Goal: Task Accomplishment & Management: Manage account settings

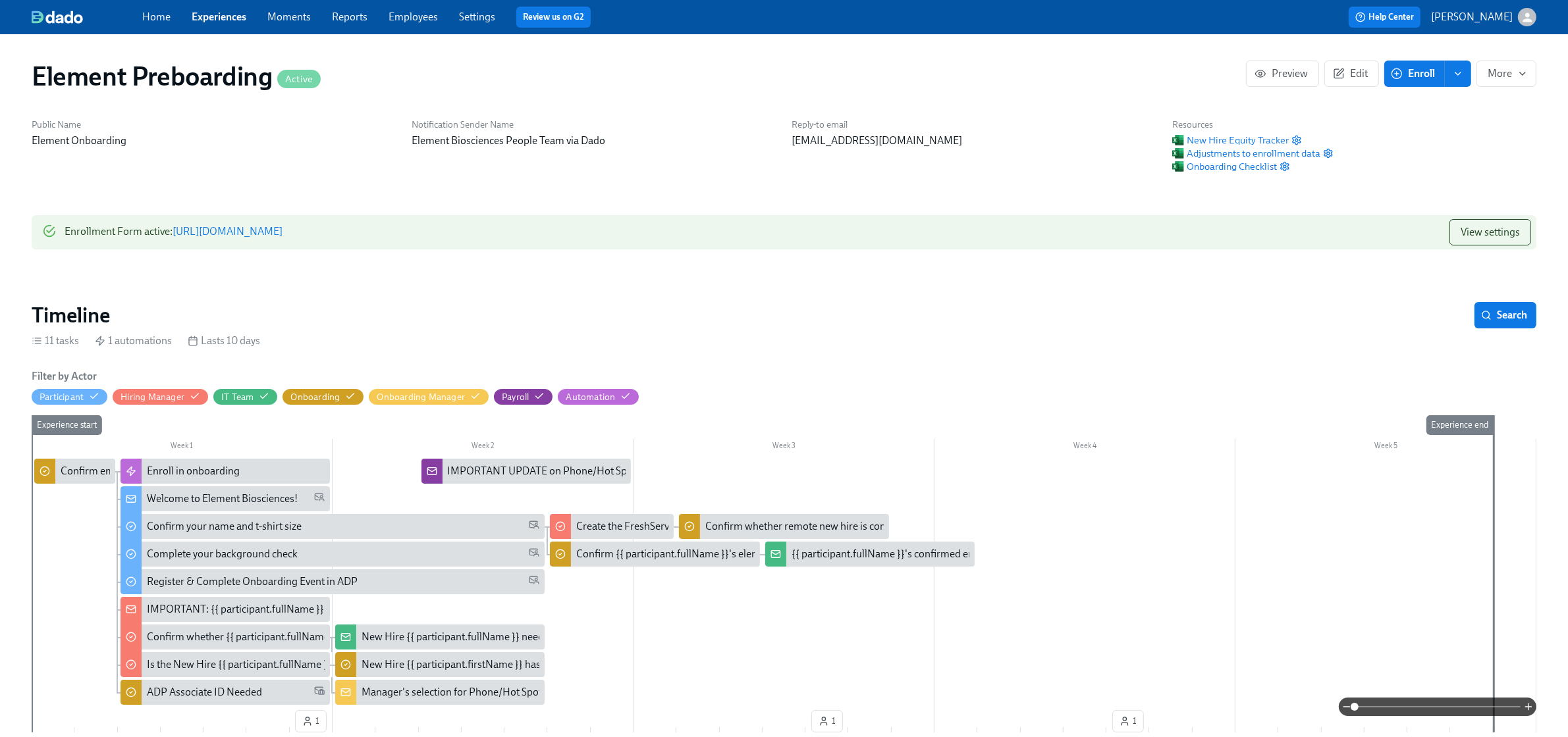
click at [282, 231] on link "https://my.dadohr.com/enrollmentForms/eI3d7nJhD99qYr7YmW6Ce6VV9Ge-DJ" at bounding box center [227, 231] width 110 height 13
click at [1510, 231] on span "View settings" at bounding box center [1490, 232] width 59 height 13
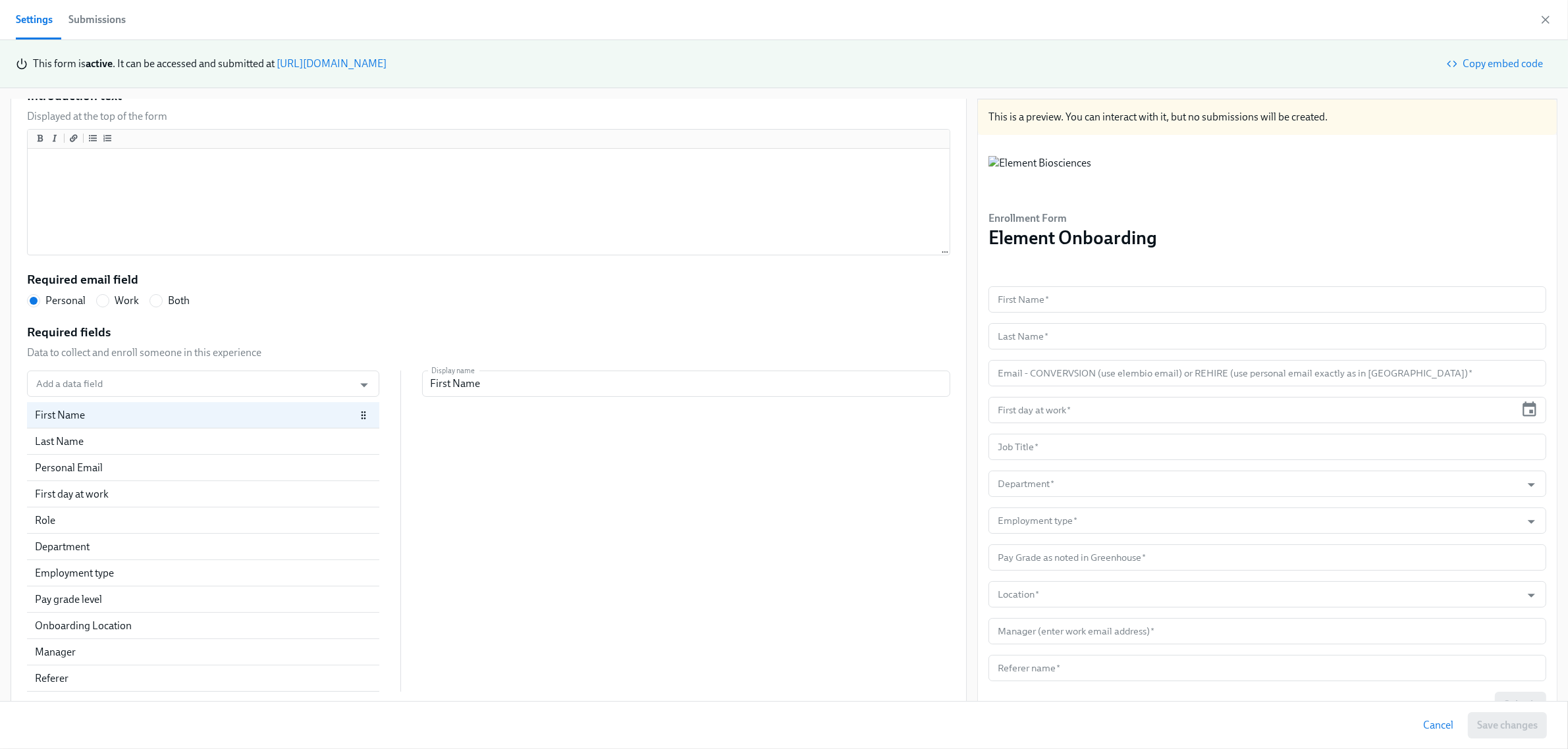
scroll to position [13, 0]
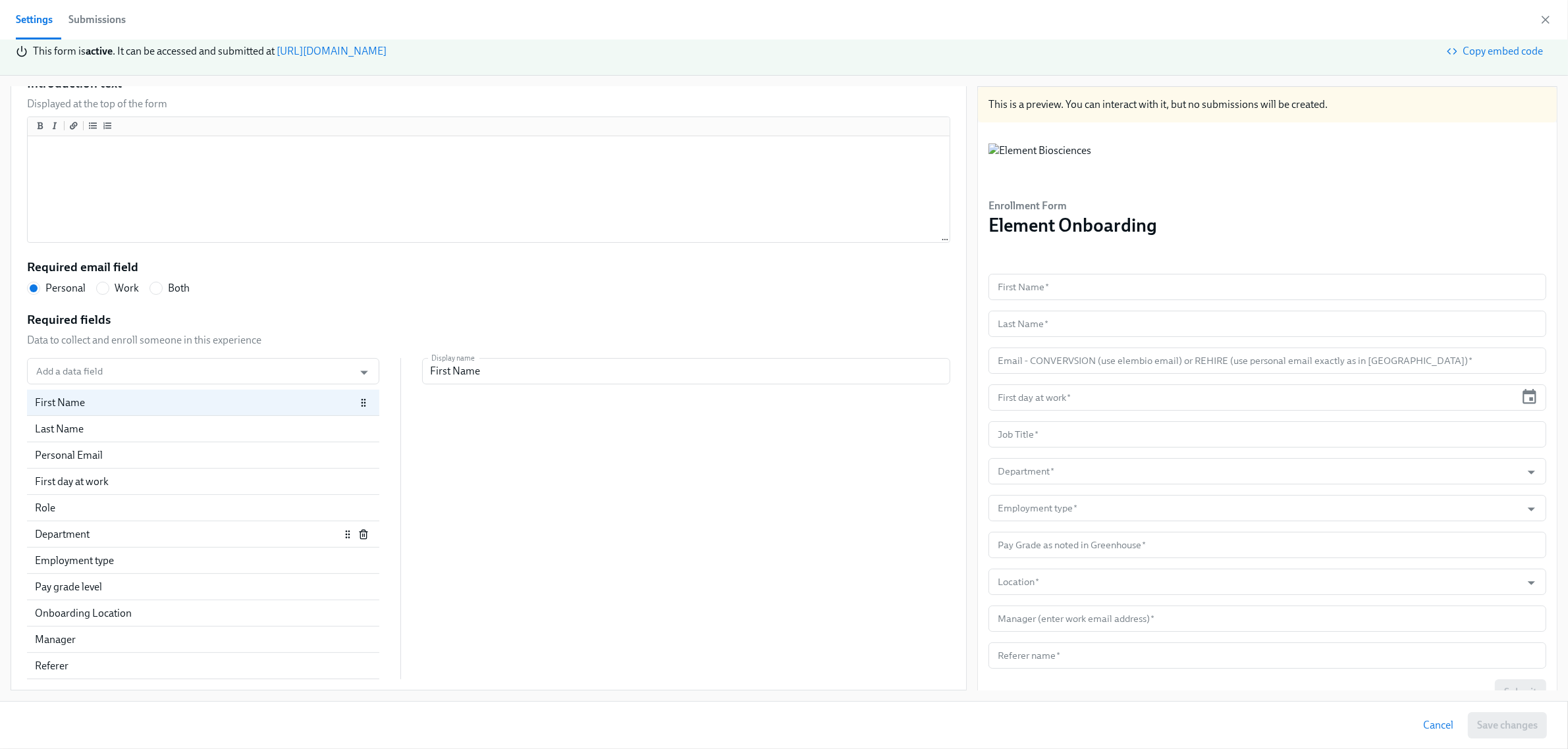
click at [81, 534] on div "Department" at bounding box center [187, 535] width 305 height 15
radio input "false"
type input "Department"
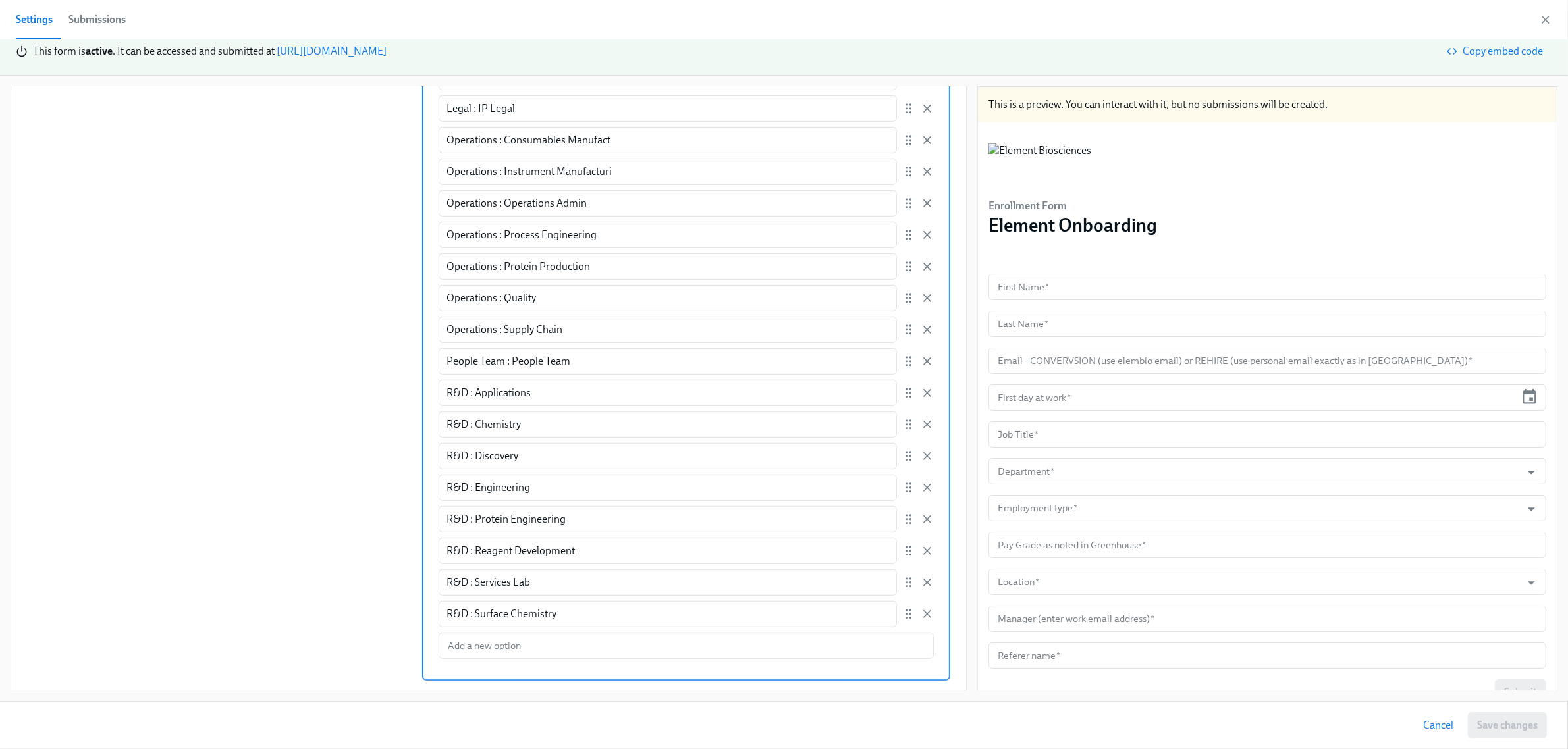
scroll to position [1012, 0]
click at [524, 649] on input "Enter a list of allowed values Manually enter options user can select Biz Dev :…" at bounding box center [686, 644] width 495 height 27
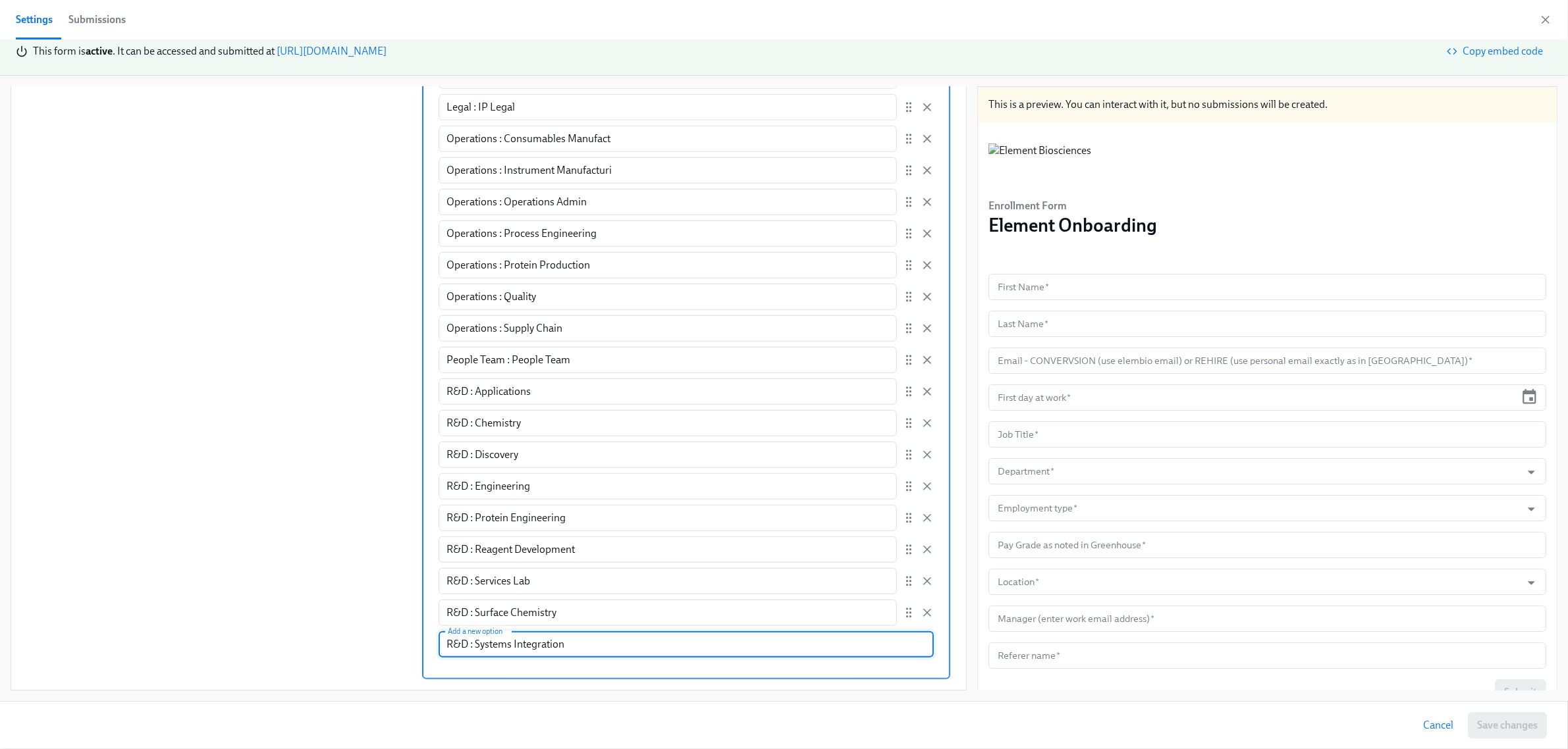
type input "R&D : Systems Integration"
click at [209, 435] on div "Add a data field Add a data field First Name Last Name Personal Email First day…" at bounding box center [488, 100] width 923 height 1158
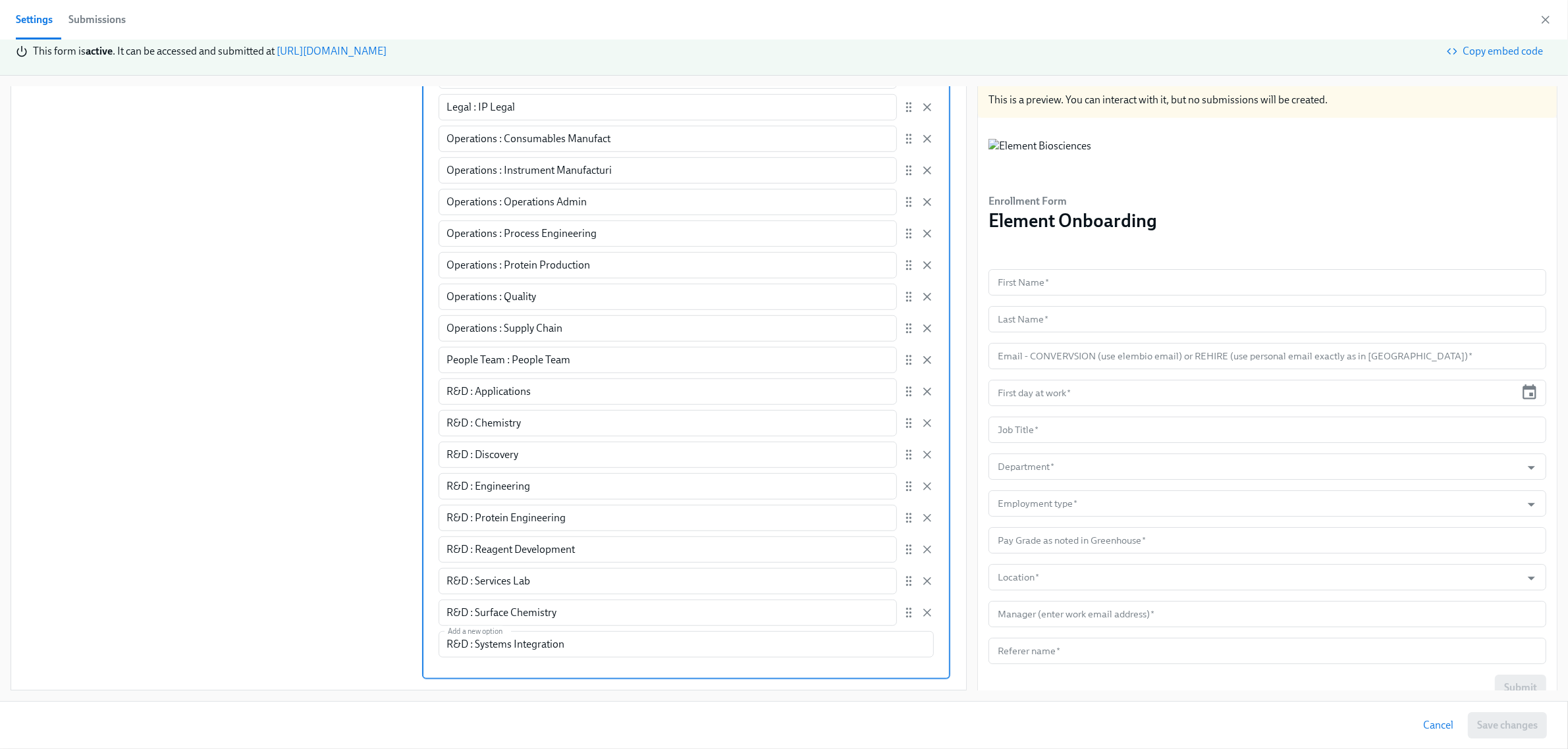
scroll to position [0, 0]
click at [156, 570] on div "Add a data field Add a data field First Name Last Name Personal Email First day…" at bounding box center [488, 100] width 923 height 1158
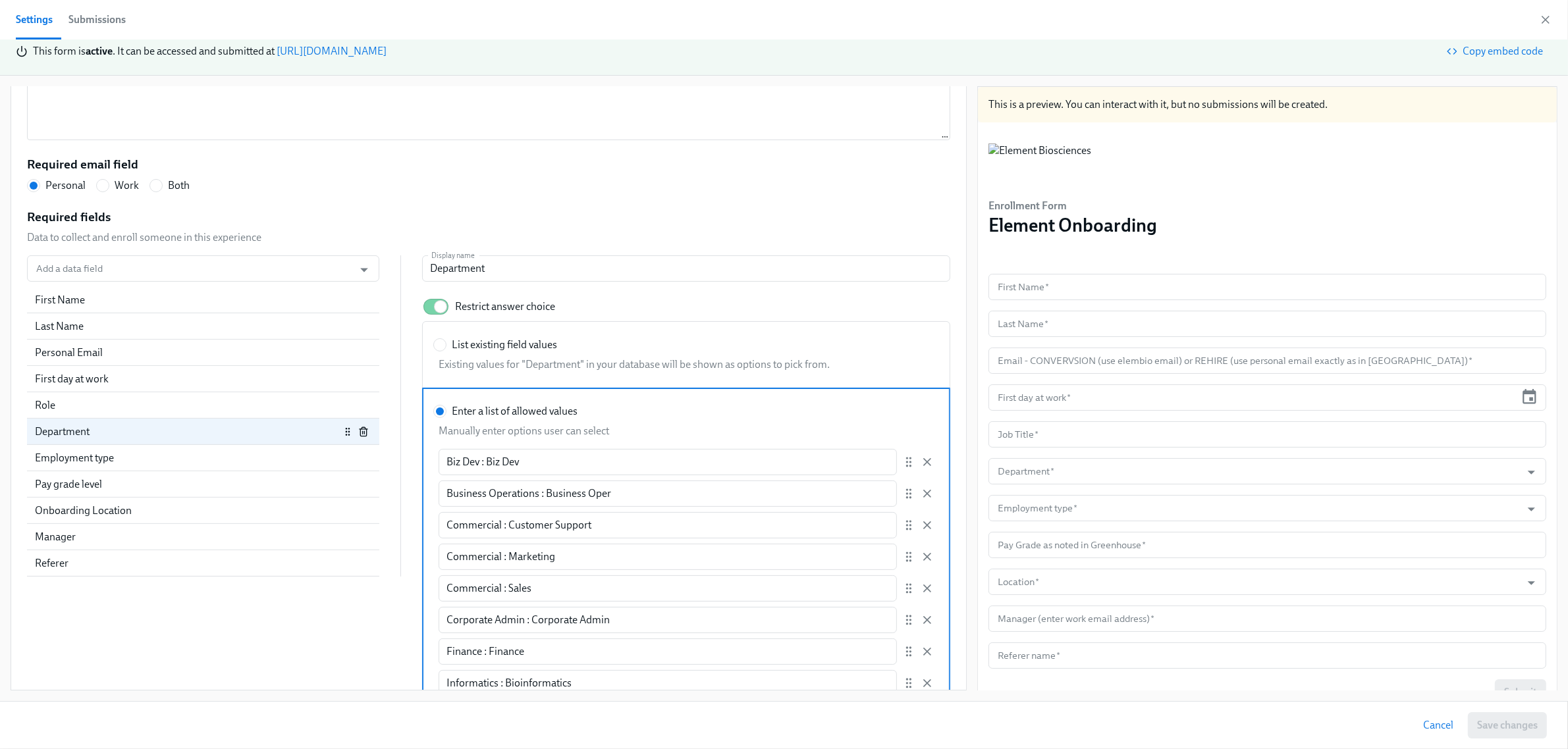
scroll to position [106, 0]
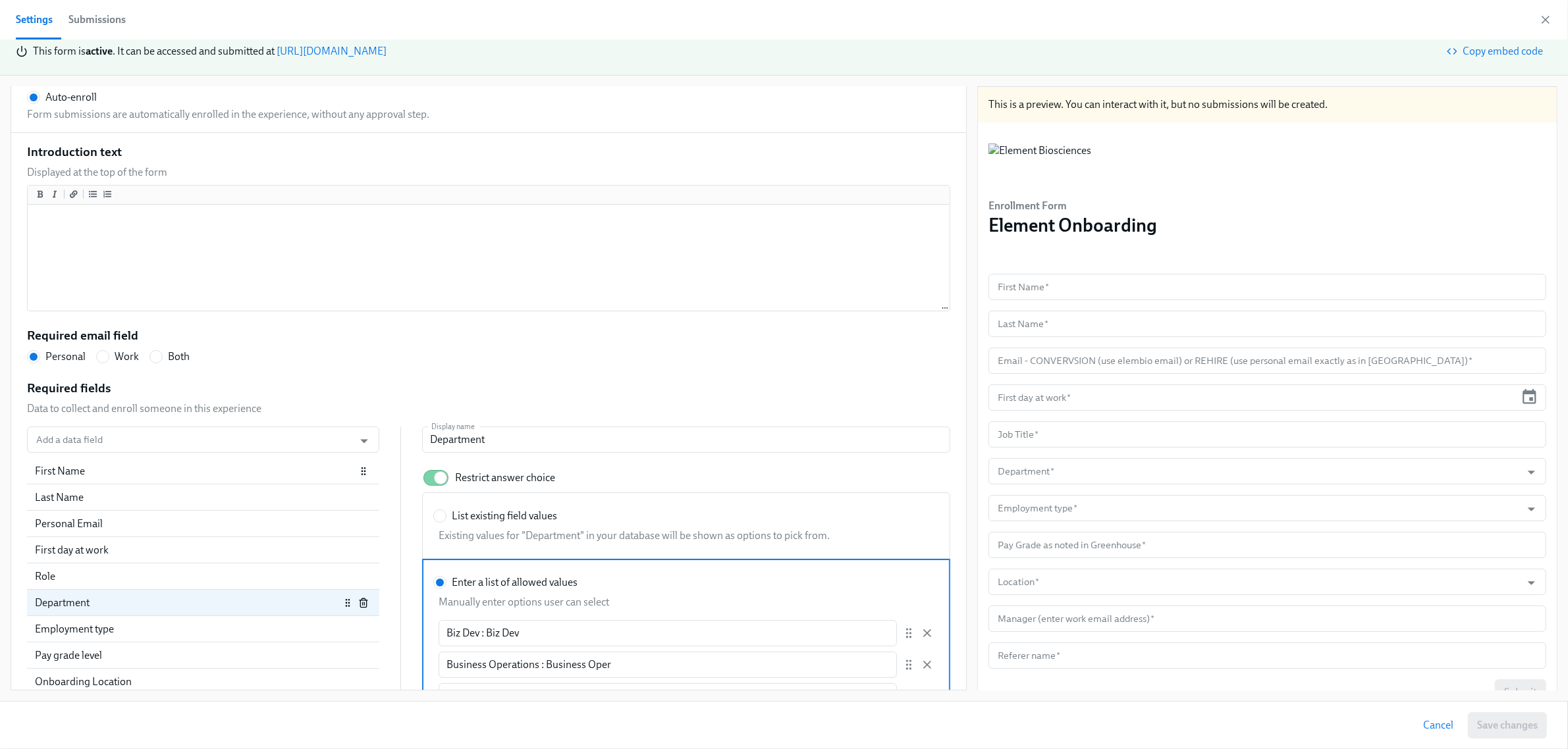
click at [133, 469] on div "First Name" at bounding box center [196, 471] width 321 height 15
radio input "false"
type input "First Name"
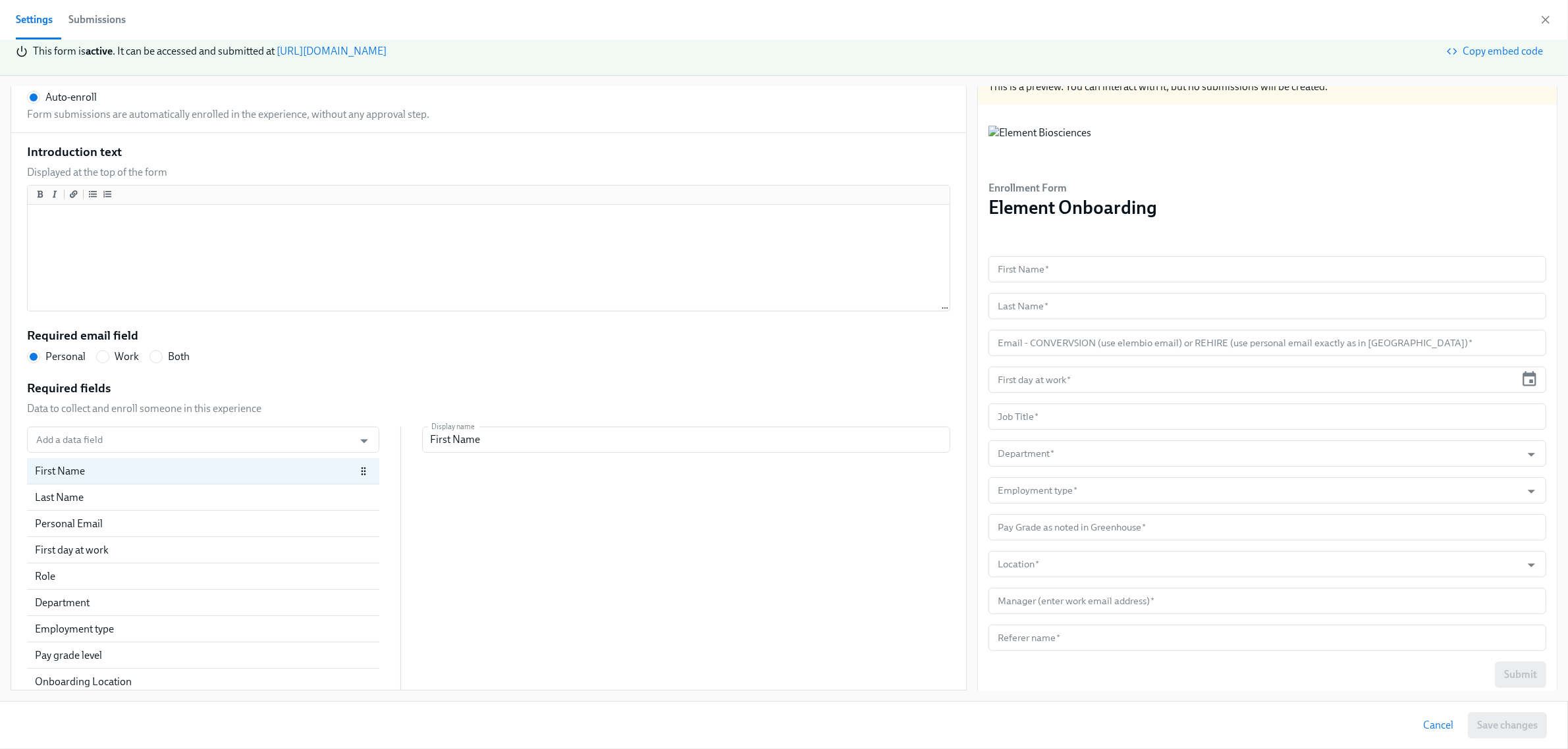
scroll to position [27, 0]
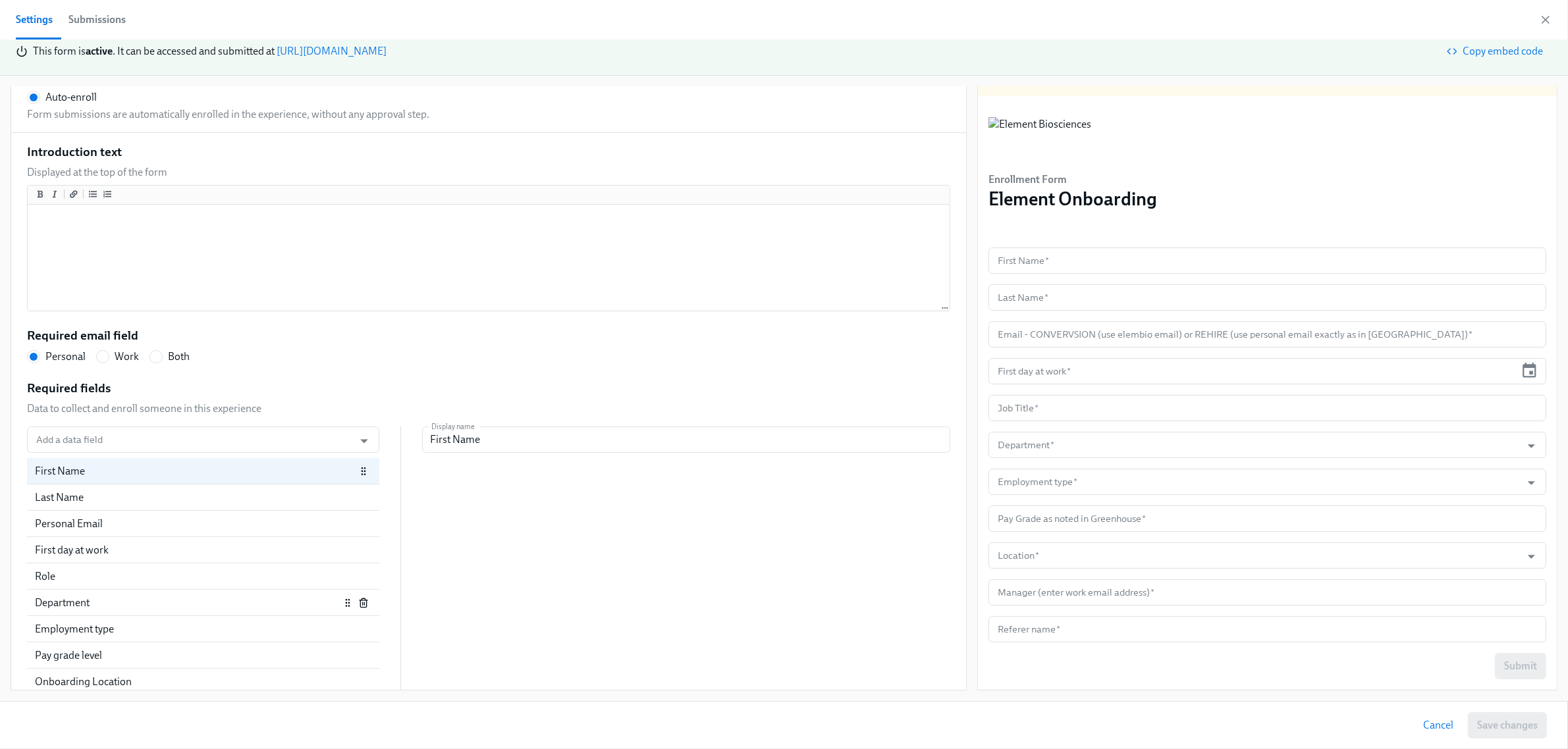
click at [152, 597] on div "Department" at bounding box center [187, 602] width 305 height 15
radio input "false"
type input "Department"
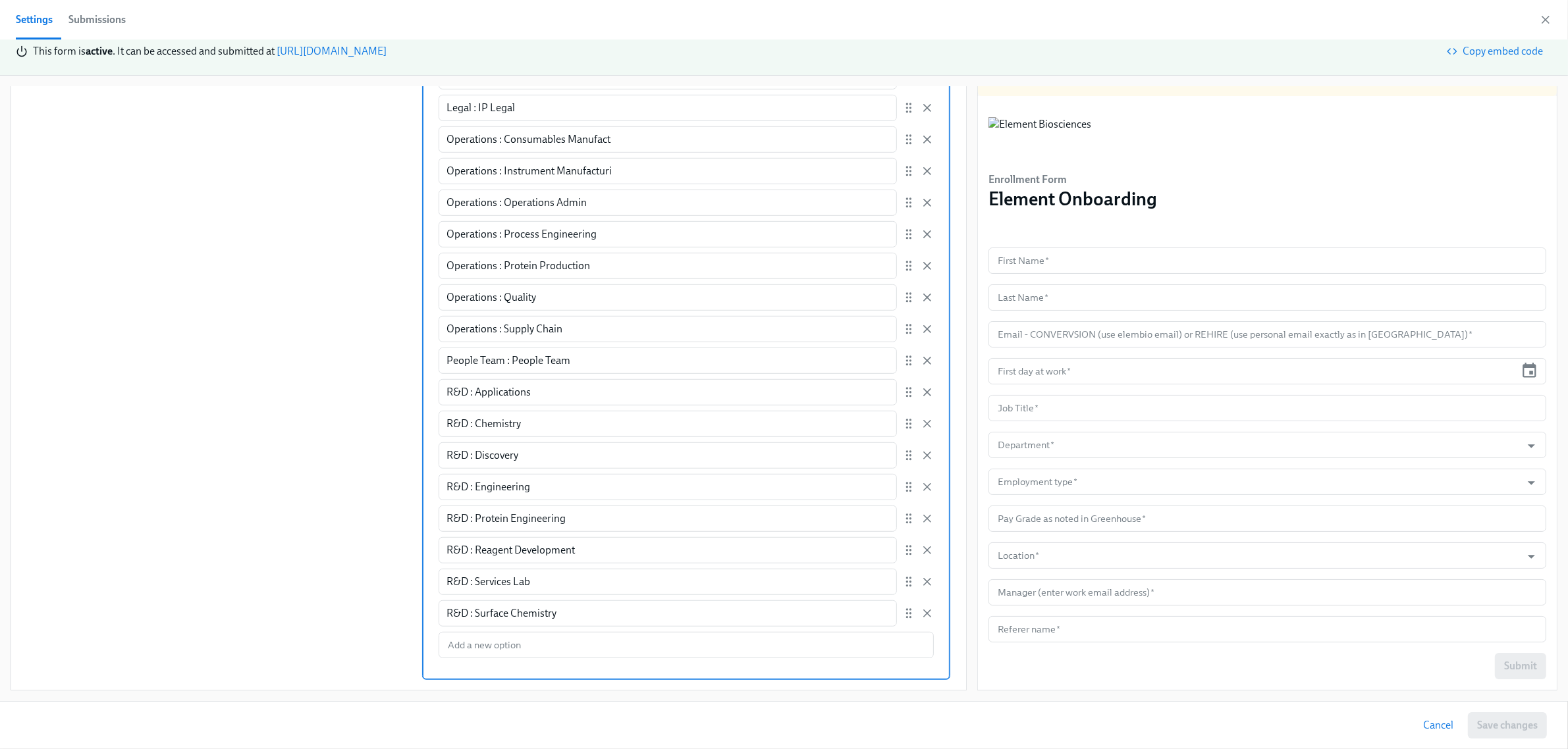
scroll to position [1012, 0]
click at [651, 649] on input "Enter a list of allowed values Manually enter options user can select Biz Dev :…" at bounding box center [686, 644] width 495 height 27
click at [466, 643] on input "Enter a list of allowed values Manually enter options user can select Biz Dev :…" at bounding box center [686, 644] width 495 height 27
paste input "R&D : Systems Integration"
type input "R&D : Systems Integration"
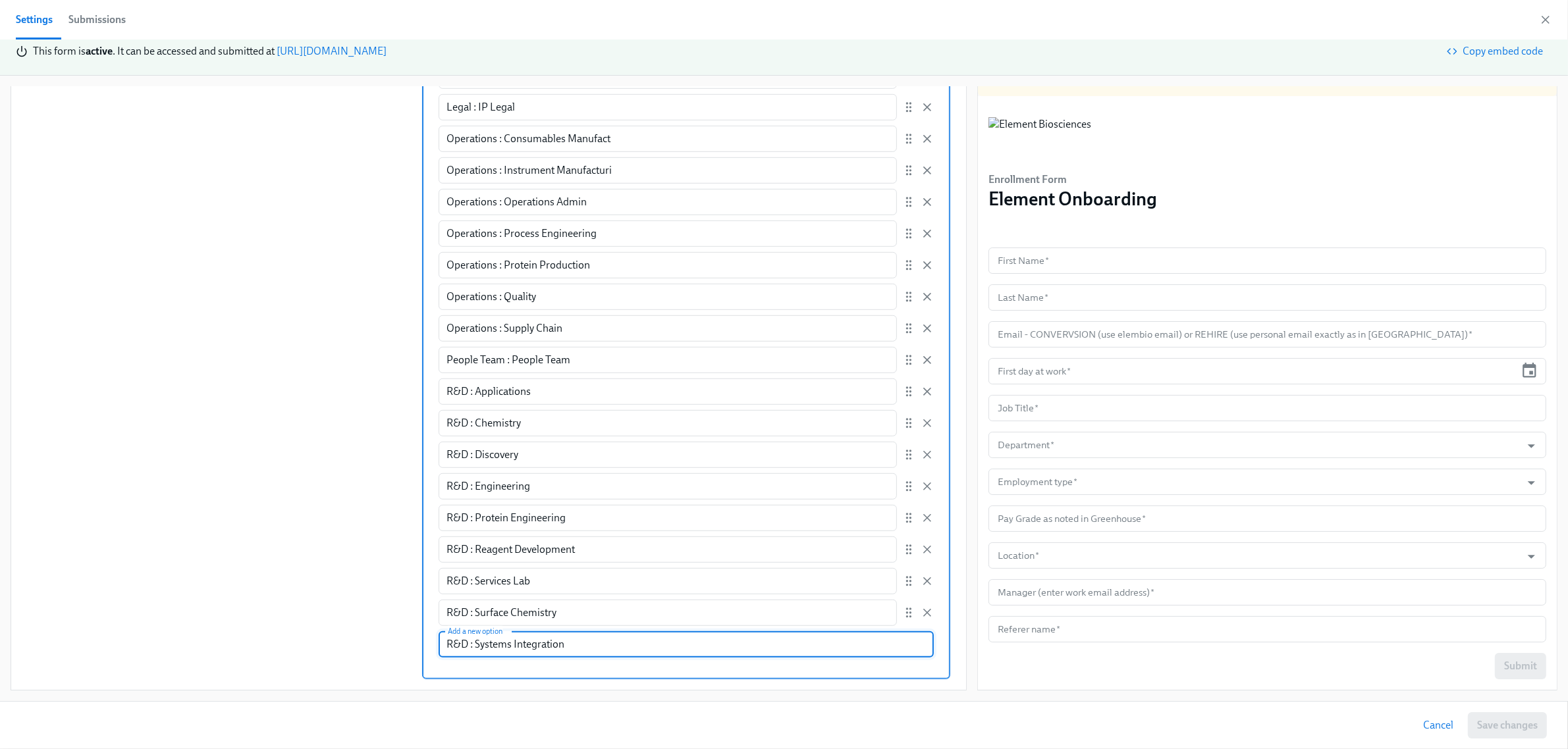
radio input "false"
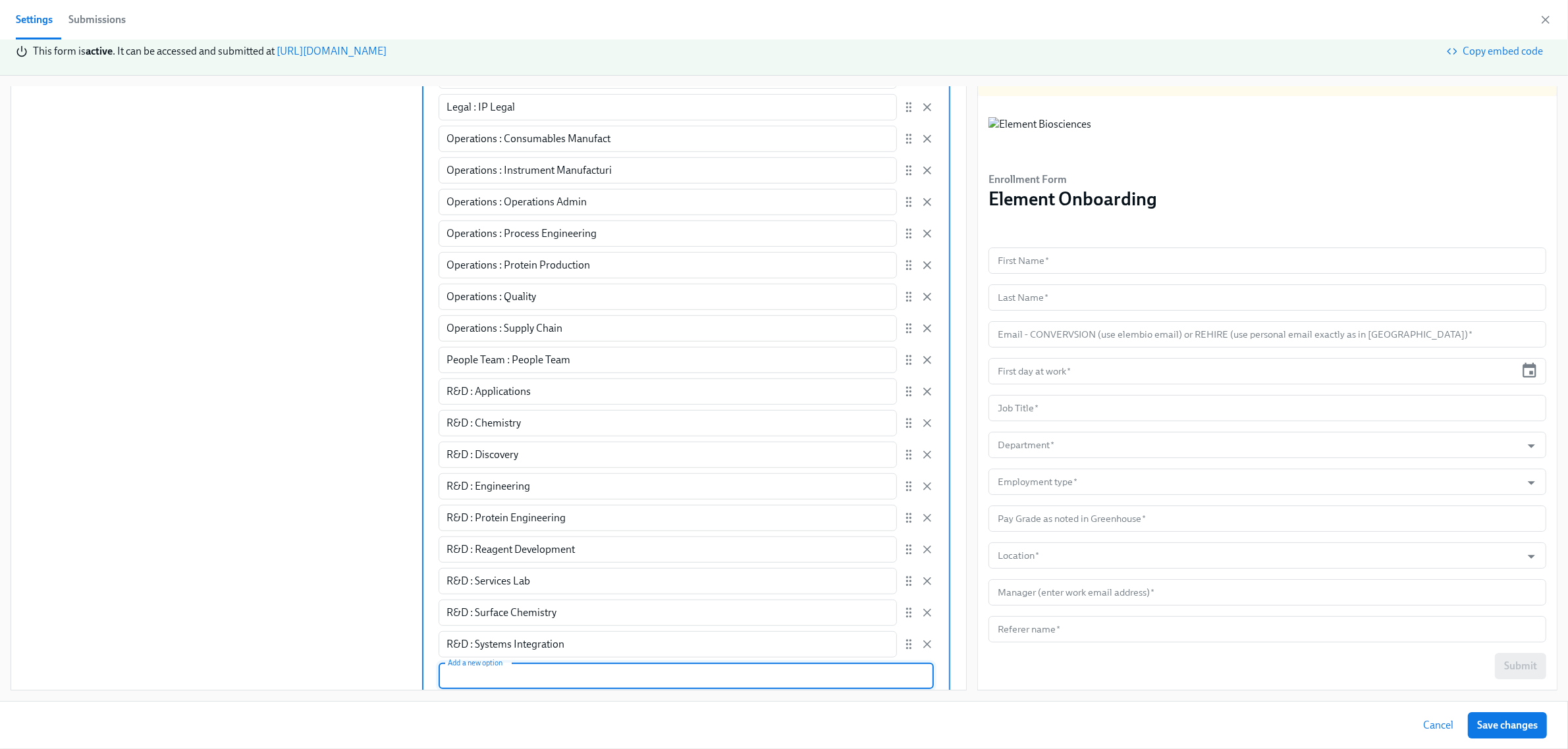
scroll to position [1043, 0]
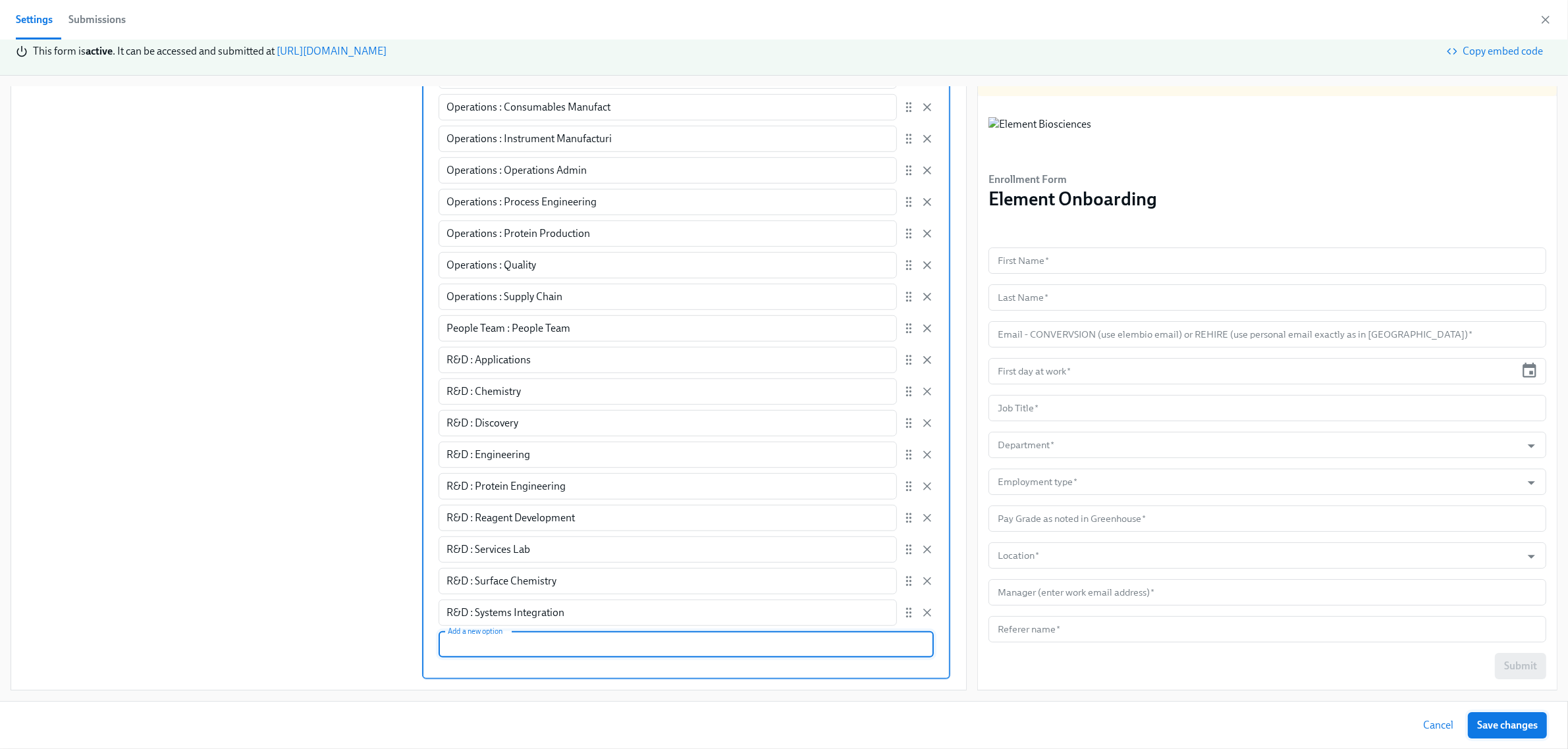
click at [1493, 729] on span "Save changes" at bounding box center [1507, 725] width 61 height 13
radio input "false"
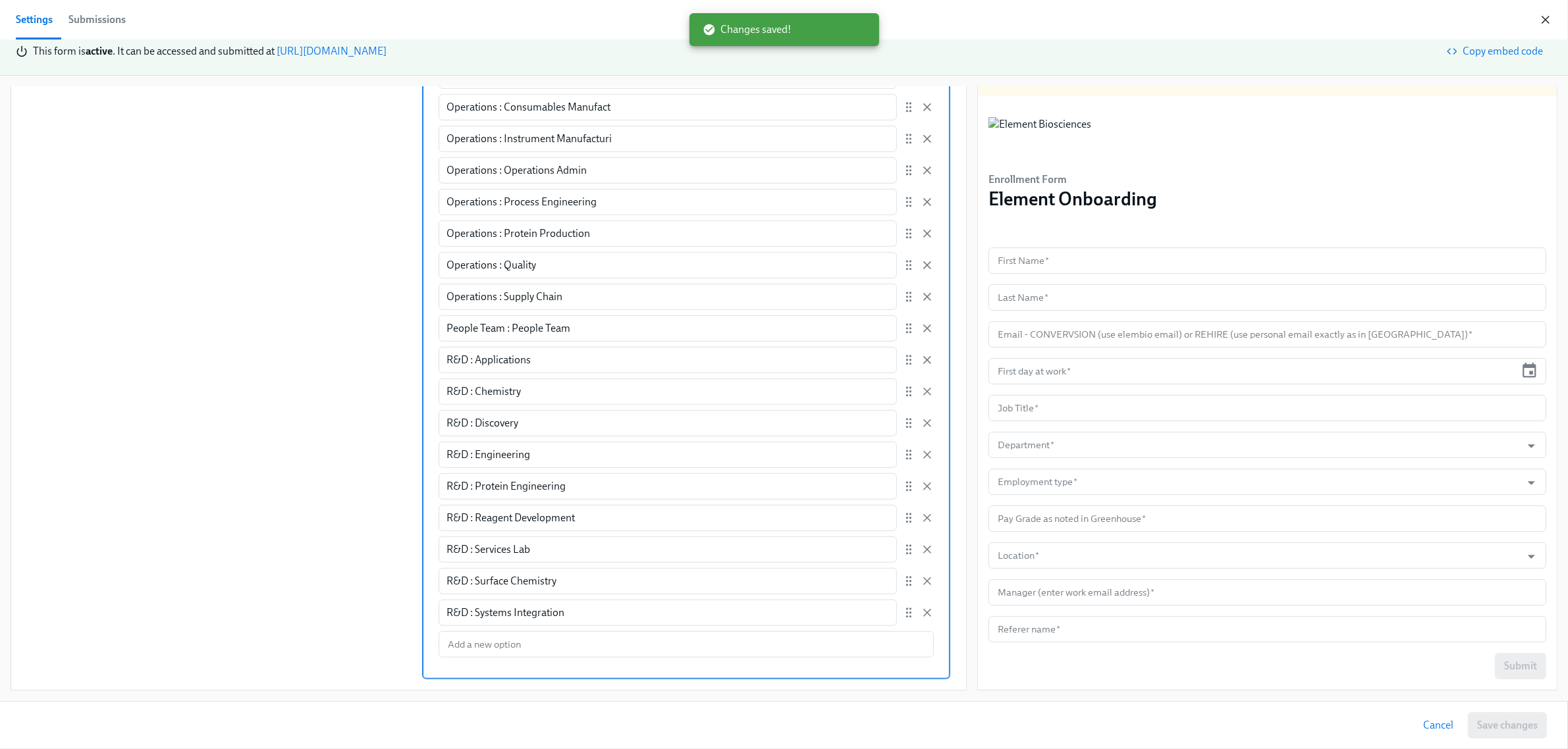
click at [1543, 21] on icon "button" at bounding box center [1546, 20] width 7 height 7
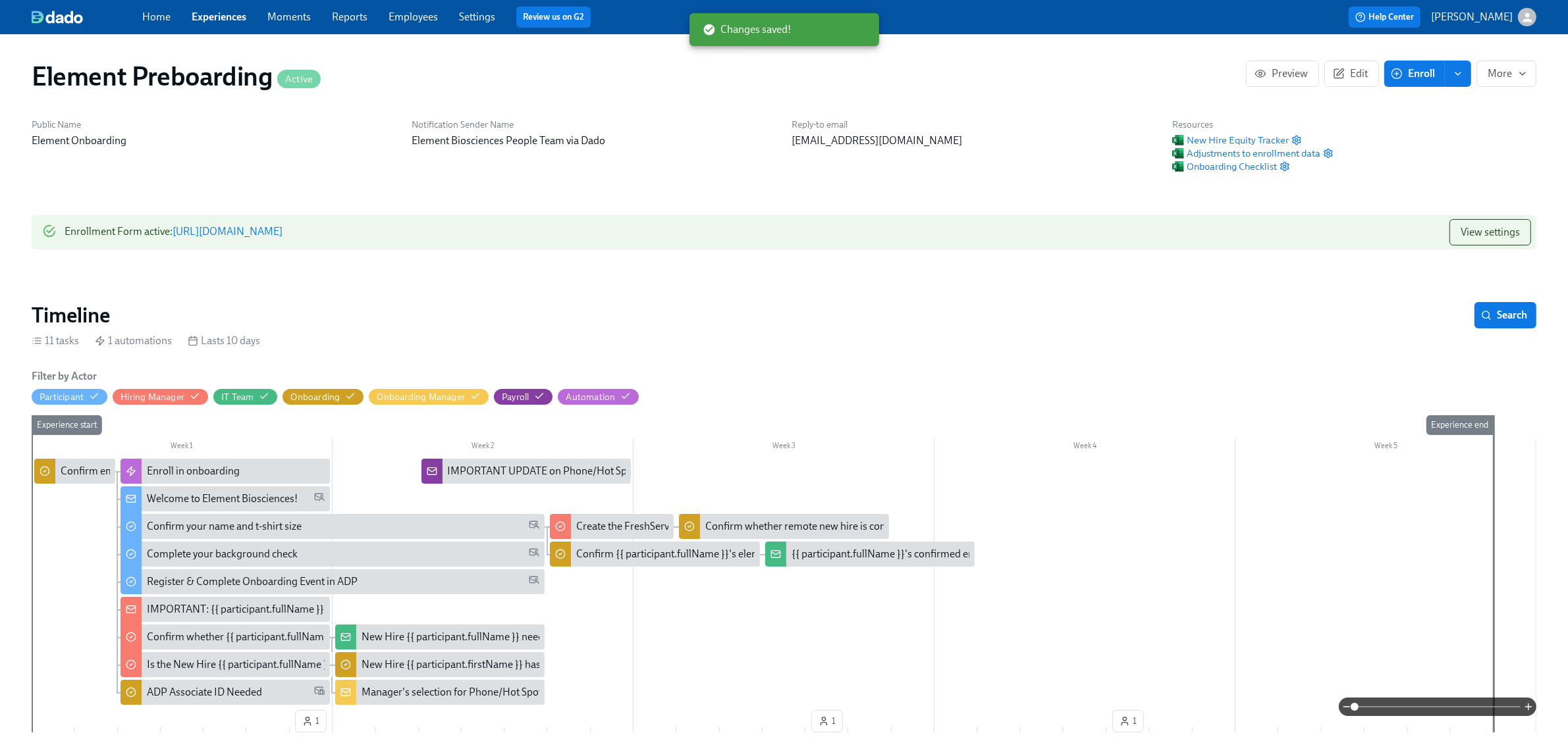
drag, startPoint x: 392, startPoint y: 14, endPoint x: 366, endPoint y: 33, distance: 32.2
click at [392, 14] on link "Employees" at bounding box center [414, 16] width 50 height 13
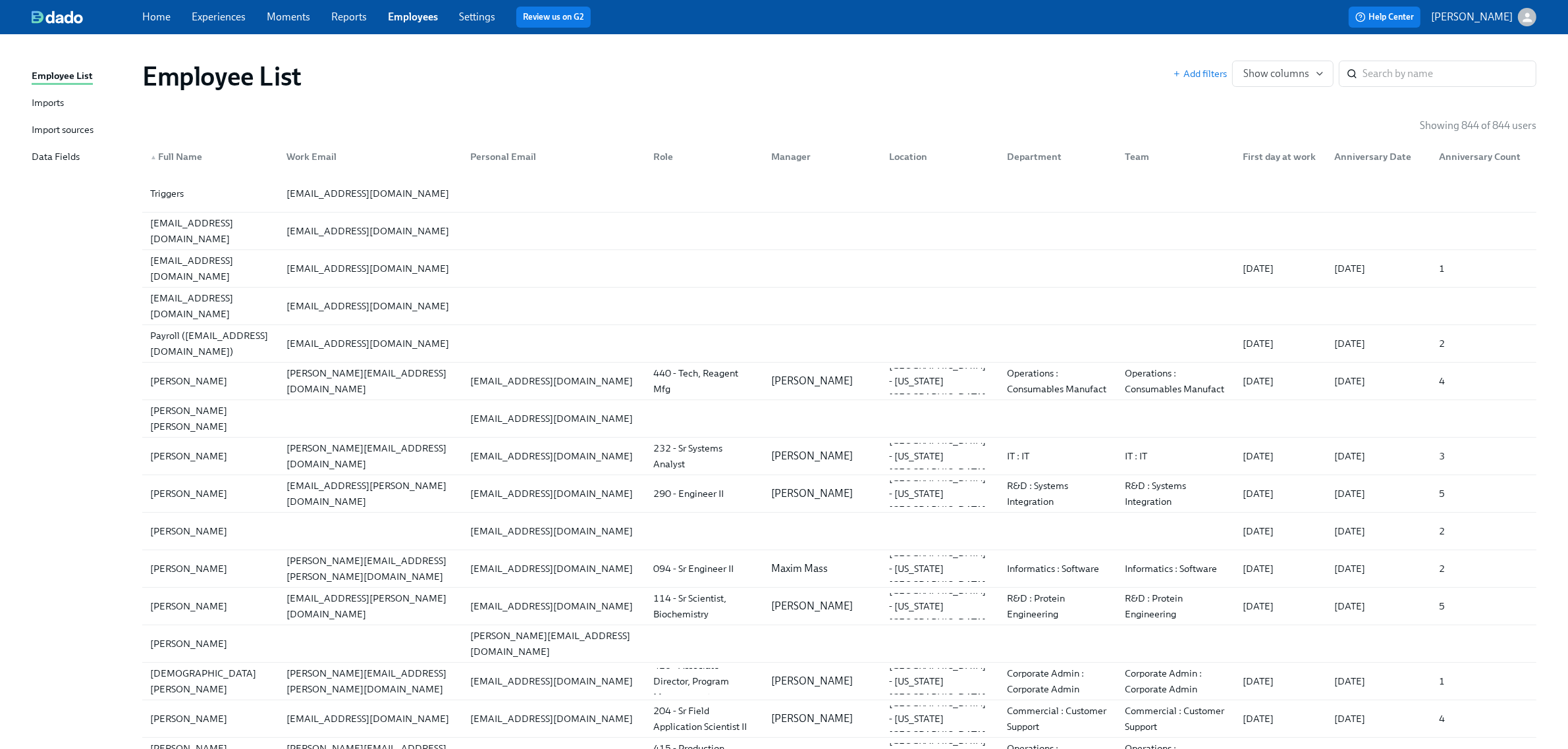
click at [67, 100] on link "Imports" at bounding box center [82, 103] width 100 height 16
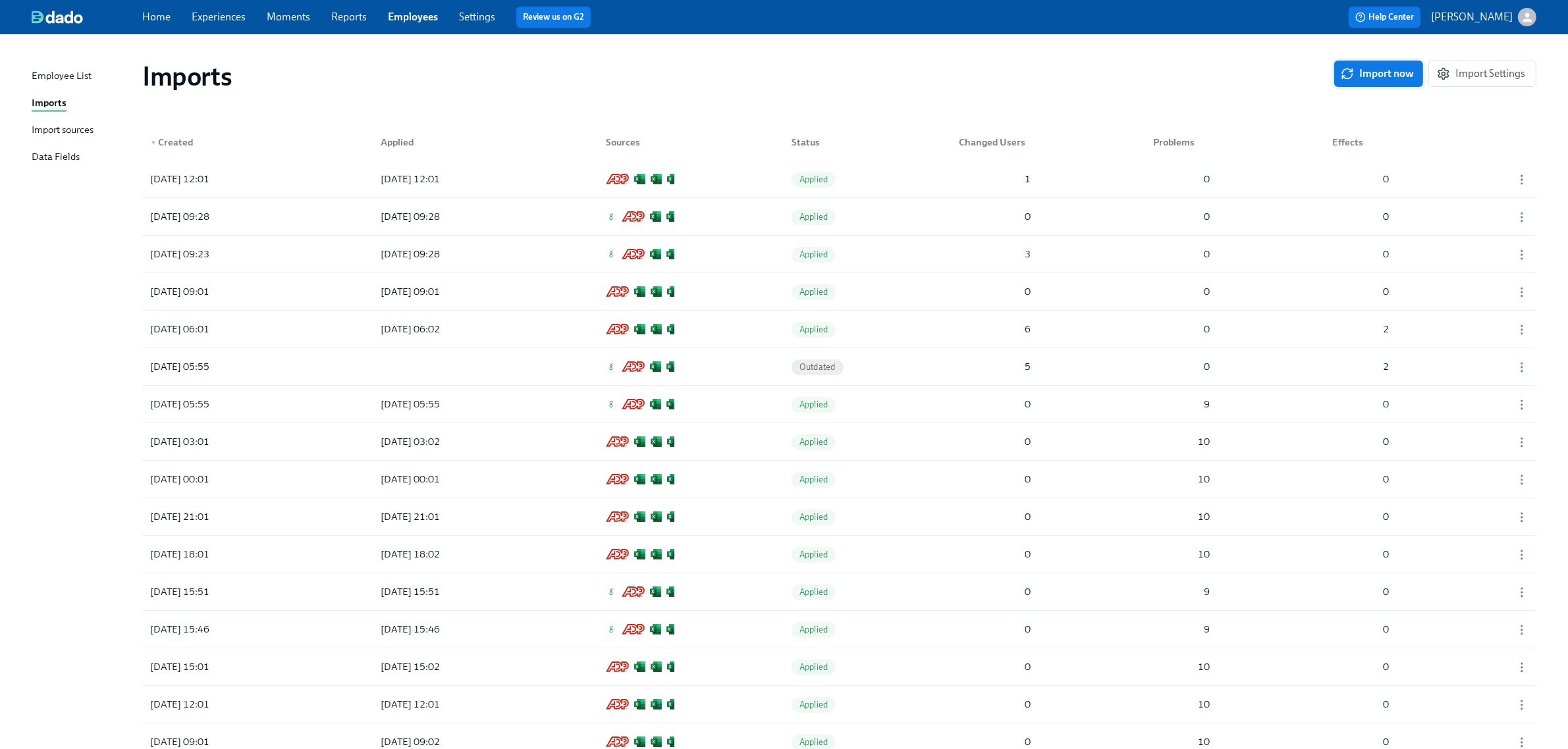
click at [1360, 73] on span "Import now" at bounding box center [1378, 73] width 70 height 13
click at [514, 225] on div "2025/09/16 12:01 2025/09/16 12:01 Applied 1 0 0" at bounding box center [839, 216] width 1394 height 37
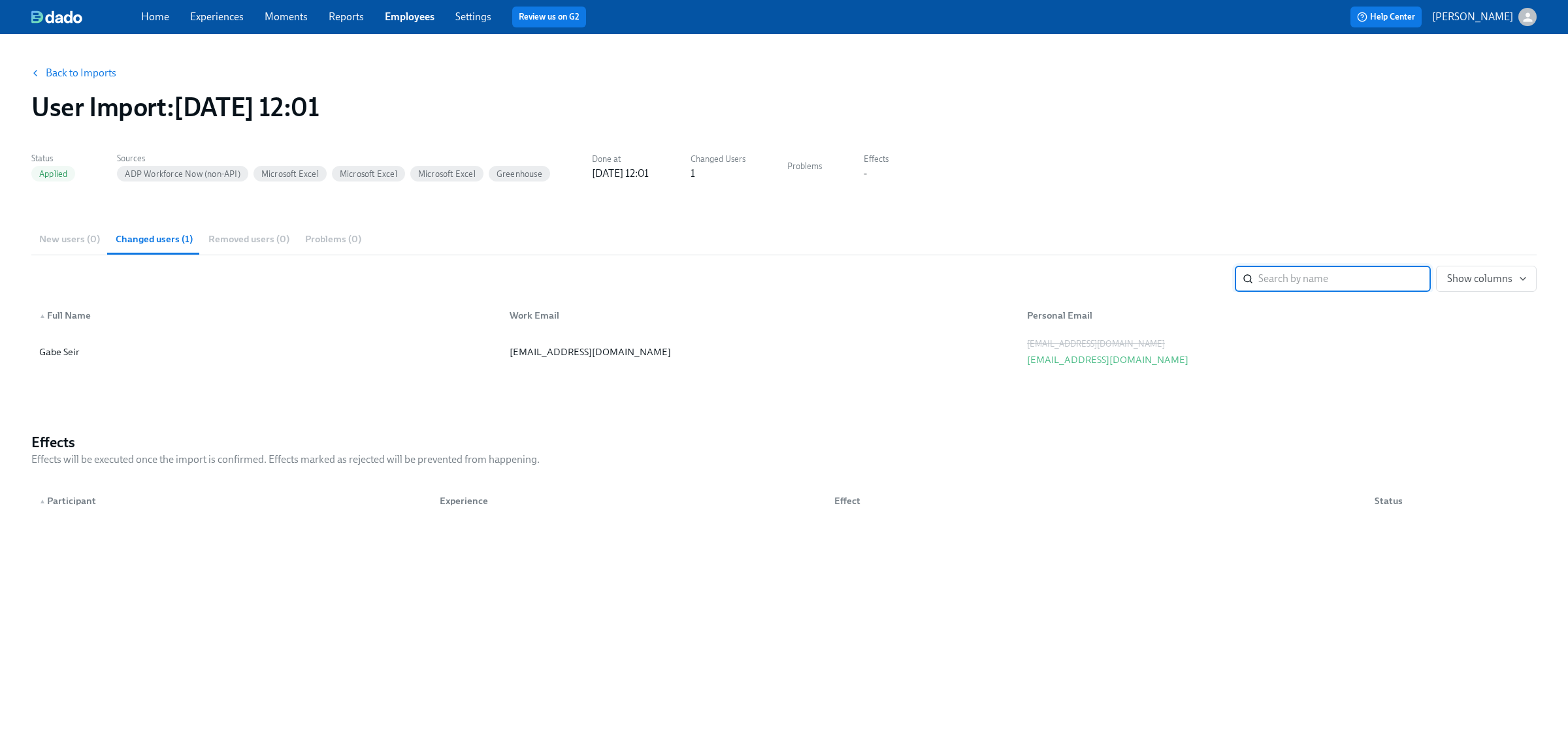
click at [89, 69] on link "Back to Imports" at bounding box center [81, 72] width 71 height 13
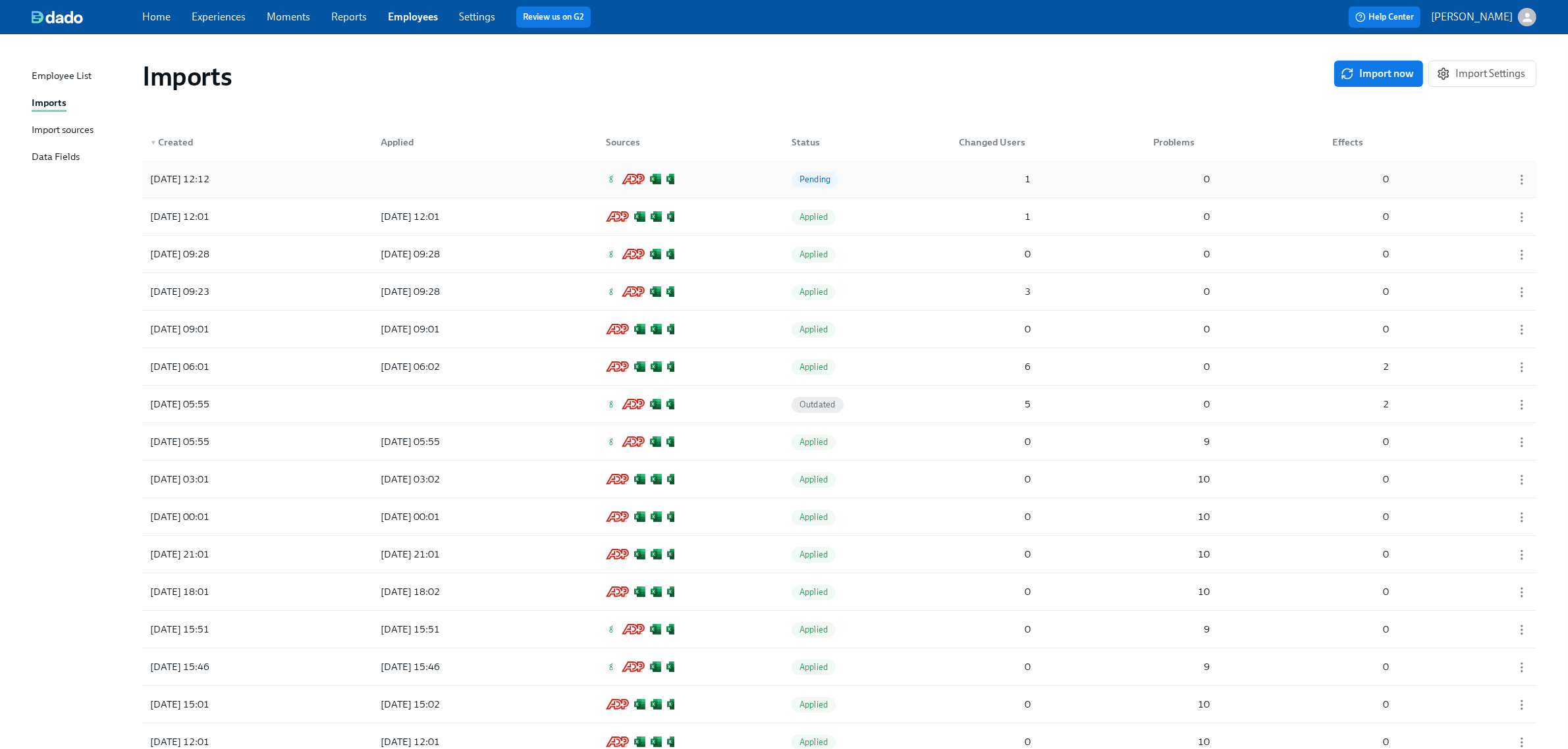
click at [493, 175] on div "2025/09/16 12:12 Pending 1 0 0" at bounding box center [839, 178] width 1394 height 37
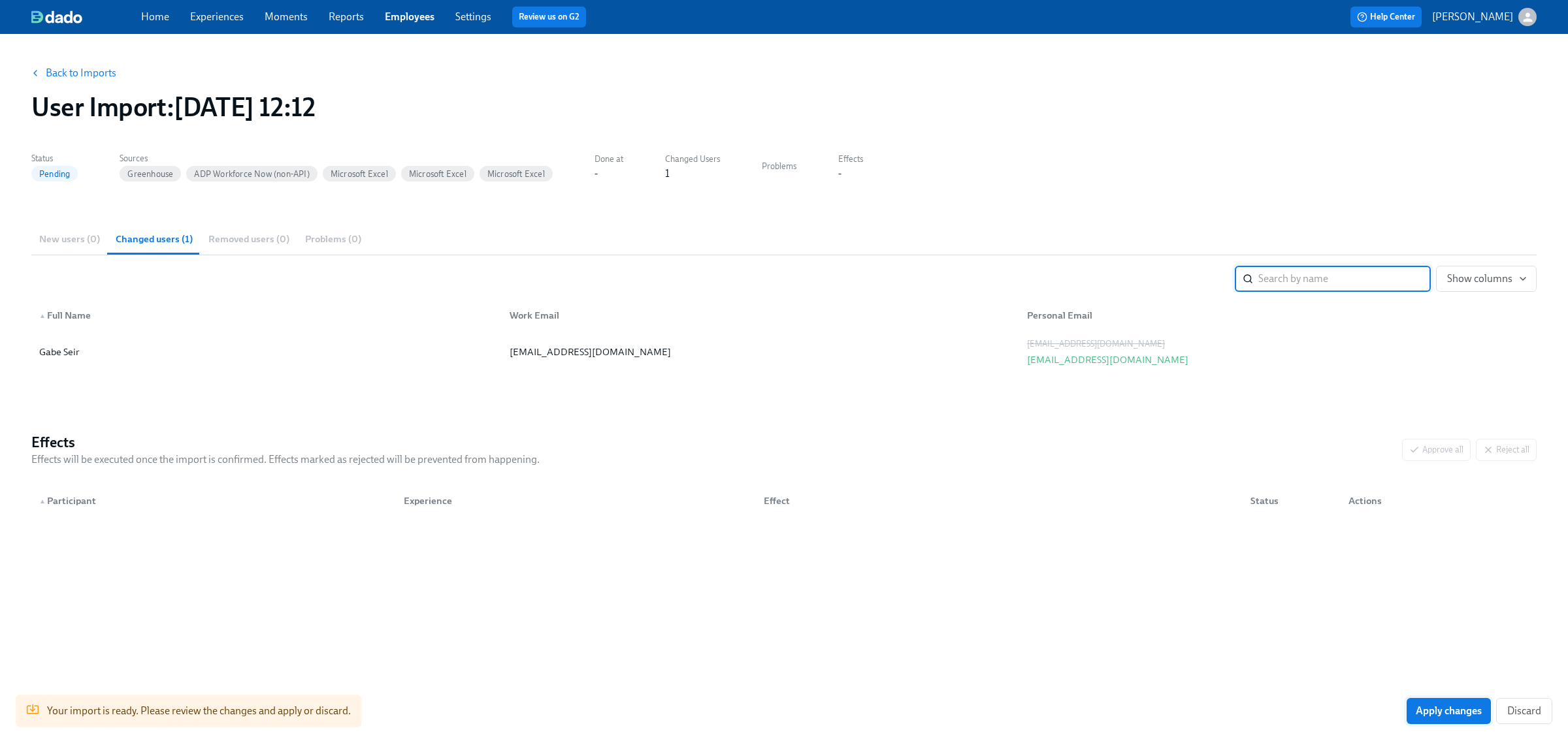
click at [1435, 722] on button "Apply changes" at bounding box center [1448, 711] width 84 height 26
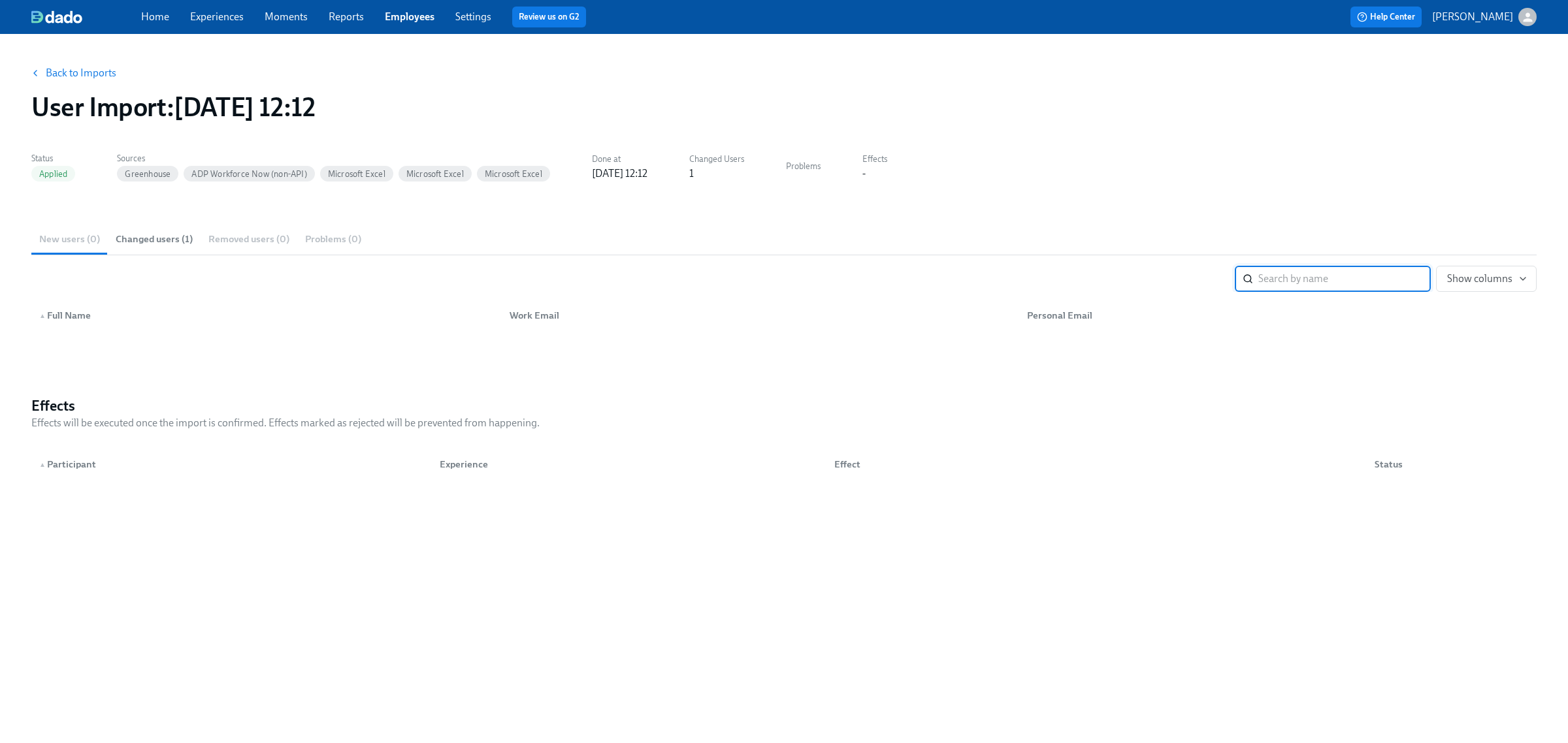
click at [151, 249] on button "Changed users (1)" at bounding box center [154, 238] width 93 height 31
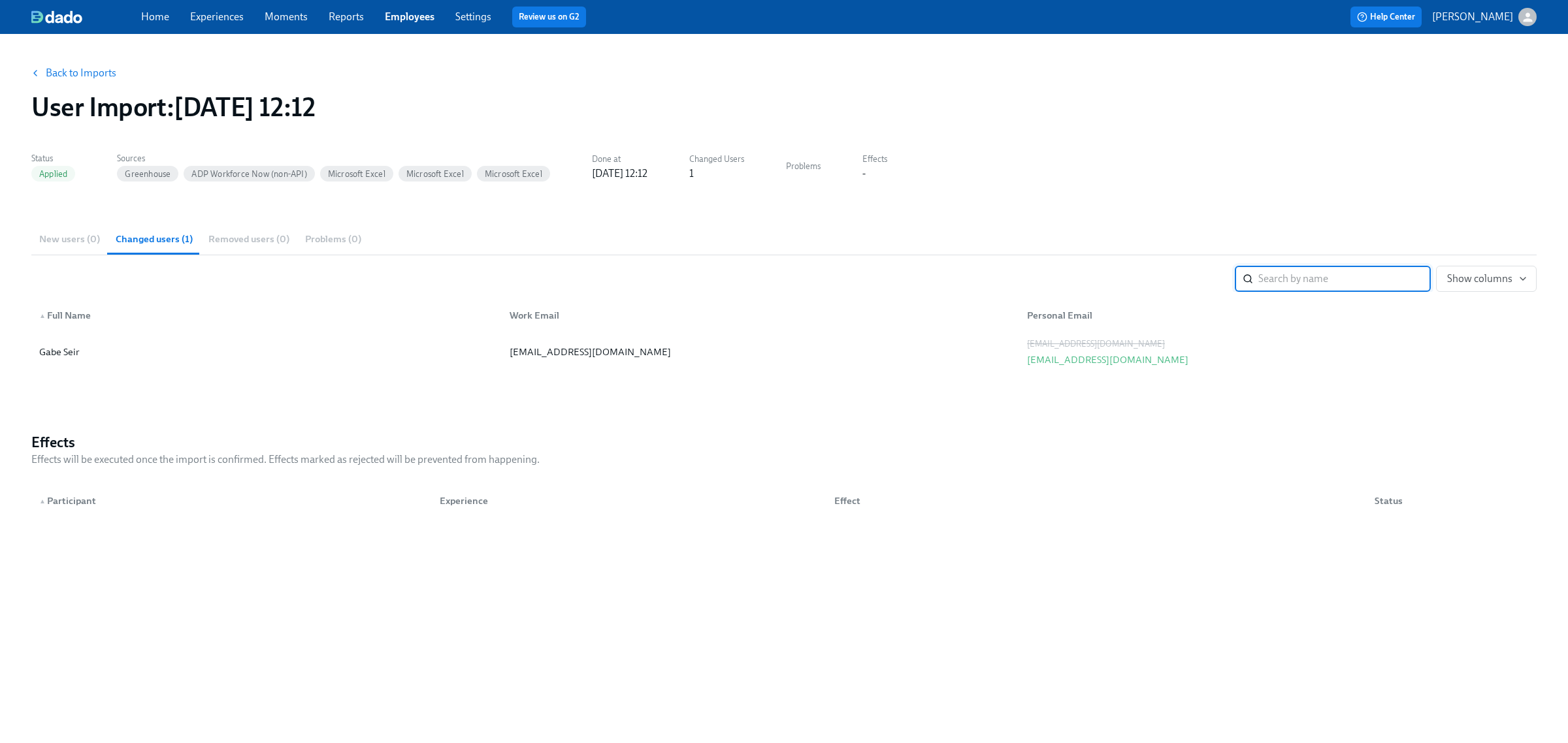
click at [66, 70] on link "Back to Imports" at bounding box center [81, 72] width 71 height 13
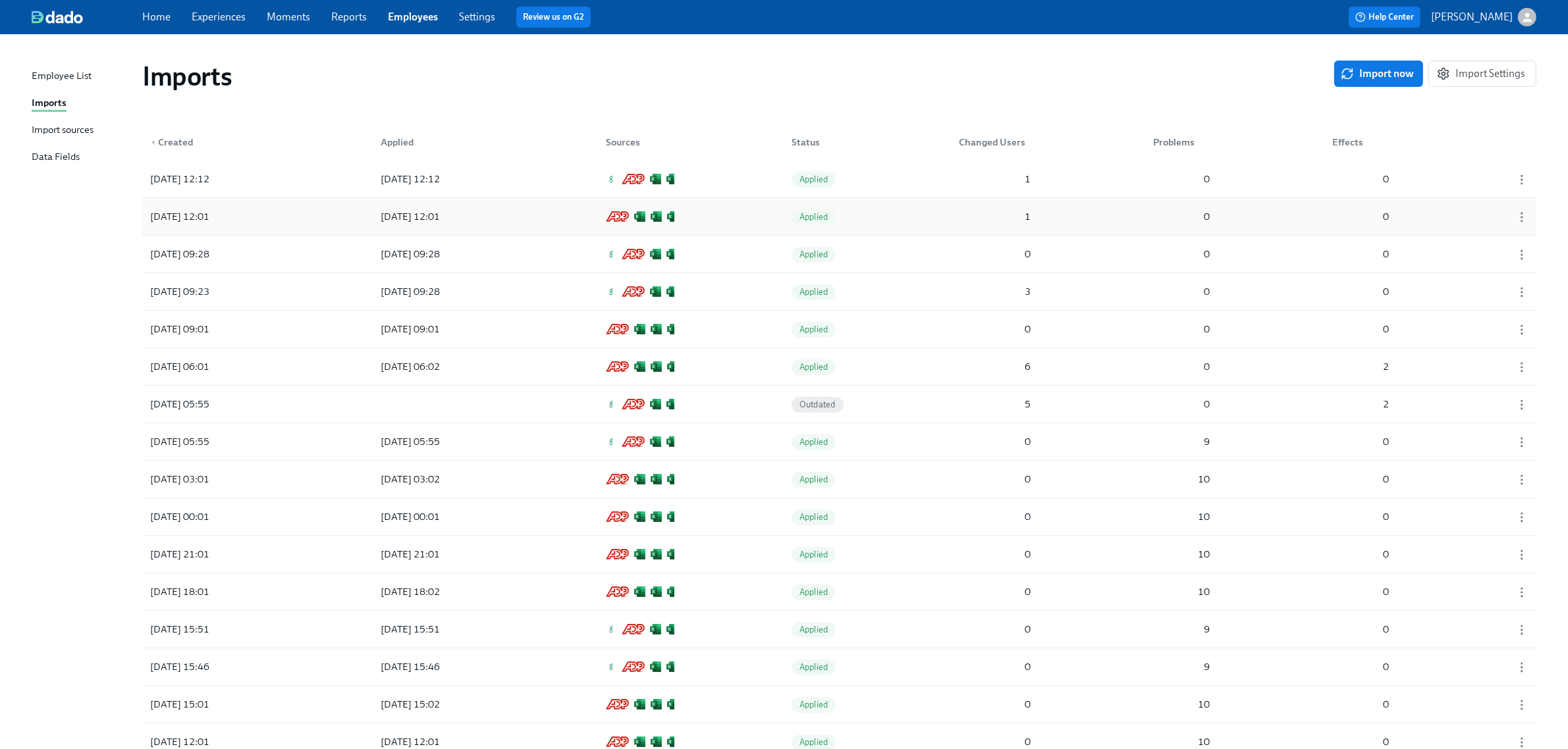
click at [543, 218] on div "2025/09/16 12:01 2025/09/16 12:01 Applied 1 0 0" at bounding box center [839, 216] width 1394 height 37
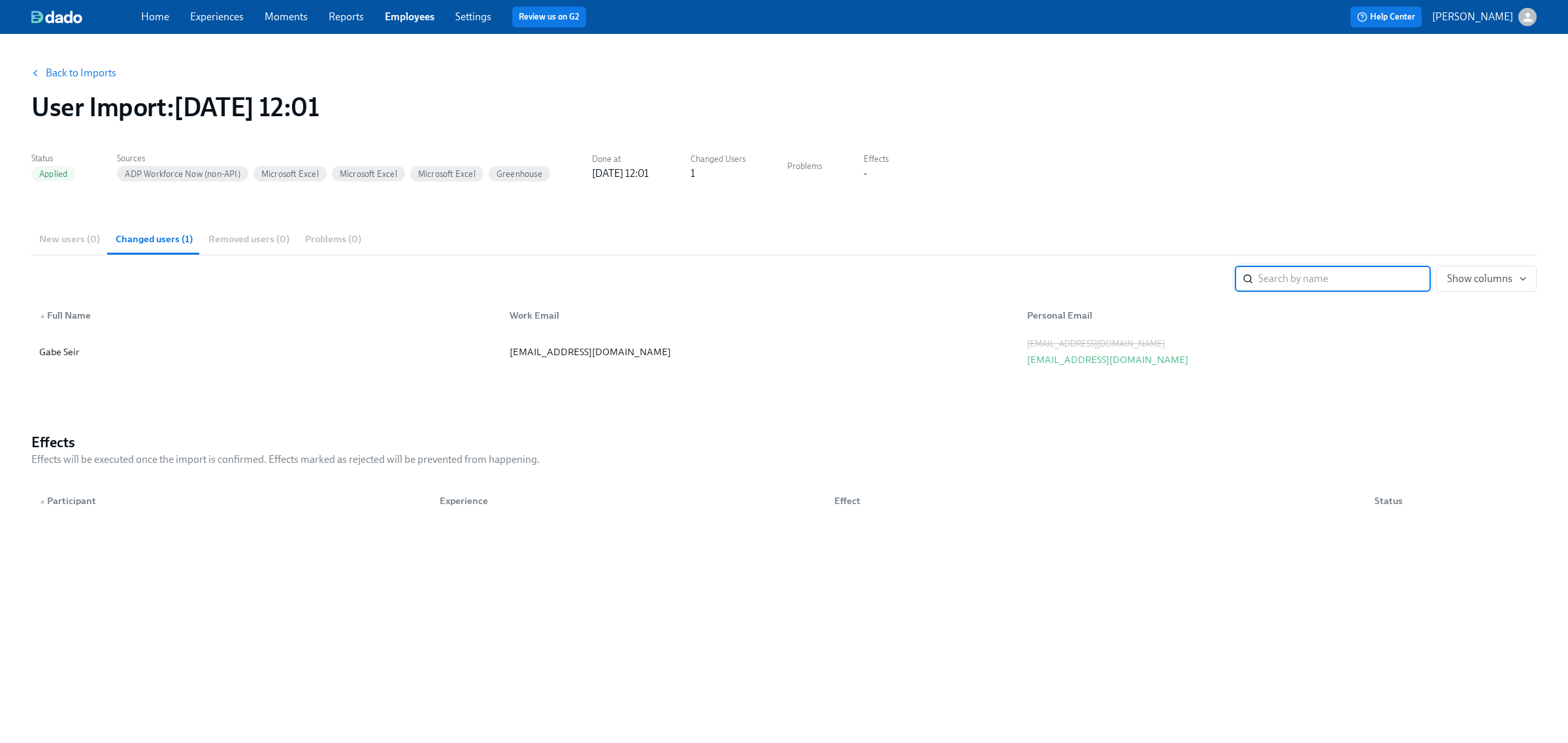
drag, startPoint x: 62, startPoint y: 66, endPoint x: 191, endPoint y: 113, distance: 137.3
click at [62, 66] on button "Back to Imports" at bounding box center [75, 73] width 102 height 26
click at [71, 77] on link "Back to Imports" at bounding box center [81, 72] width 71 height 13
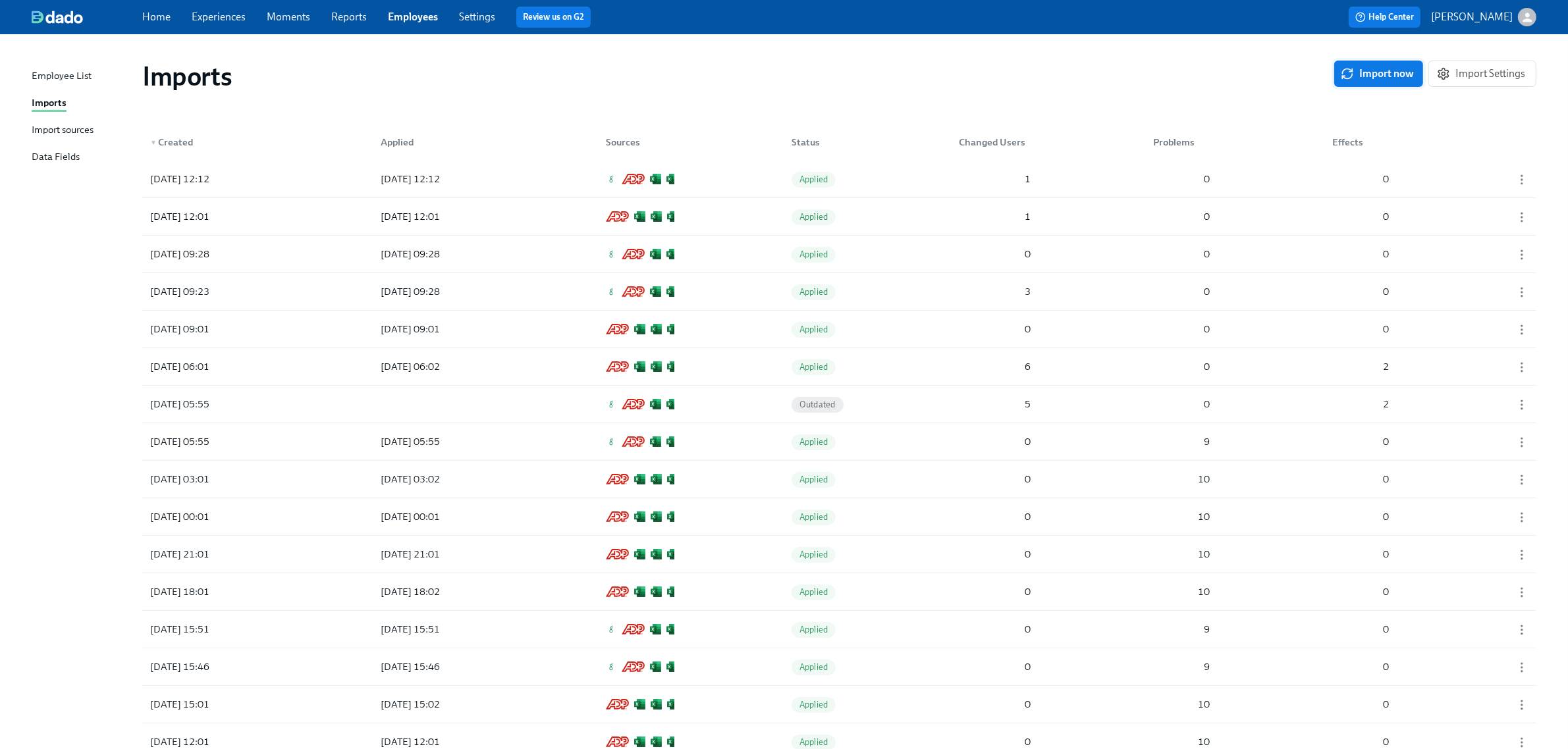
click at [1385, 77] on span "Import now" at bounding box center [1378, 73] width 70 height 13
click at [1362, 72] on span "Import now" at bounding box center [1378, 73] width 70 height 13
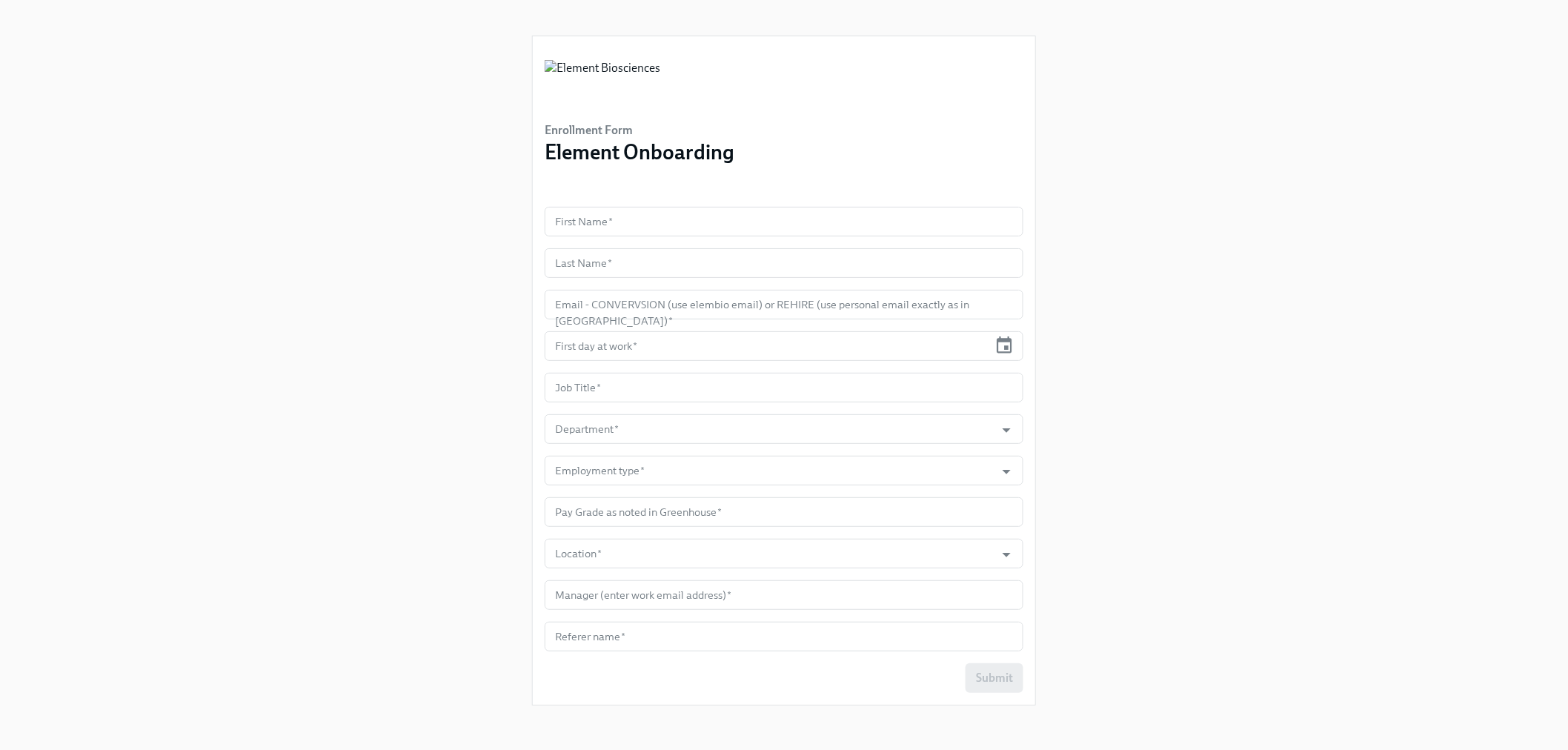
scroll to position [2, 0]
